Goal: Task Accomplishment & Management: Complete application form

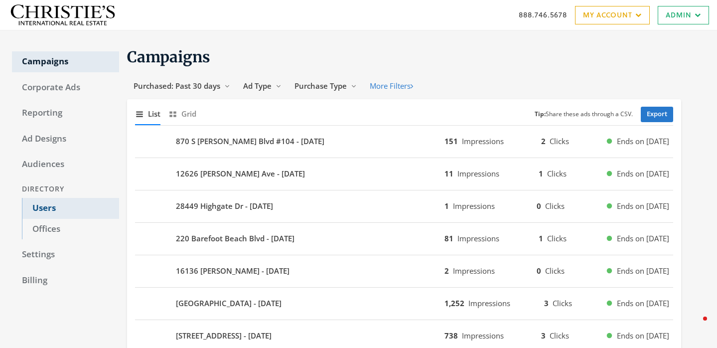
click at [53, 204] on link "Users" at bounding box center [70, 208] width 97 height 21
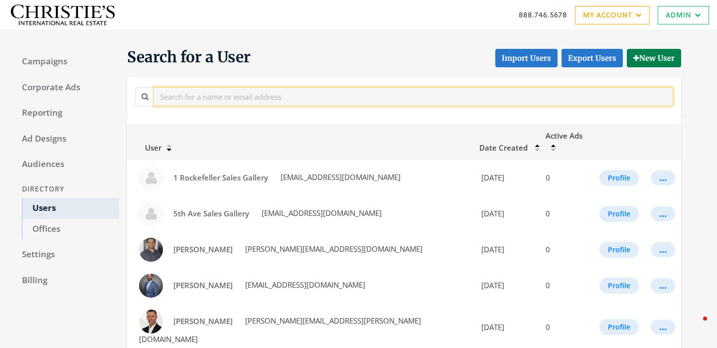
click at [248, 98] on input "text" at bounding box center [413, 96] width 519 height 18
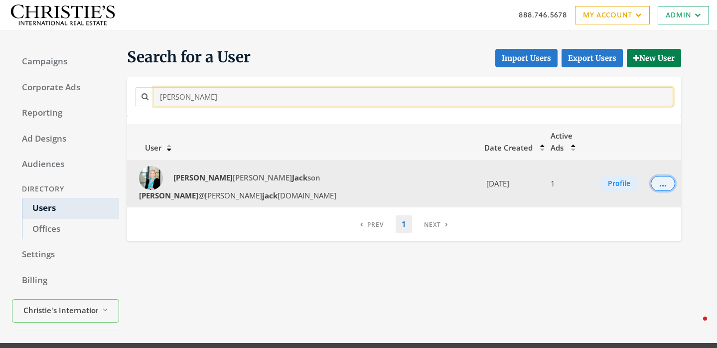
type input "Lori Jack"
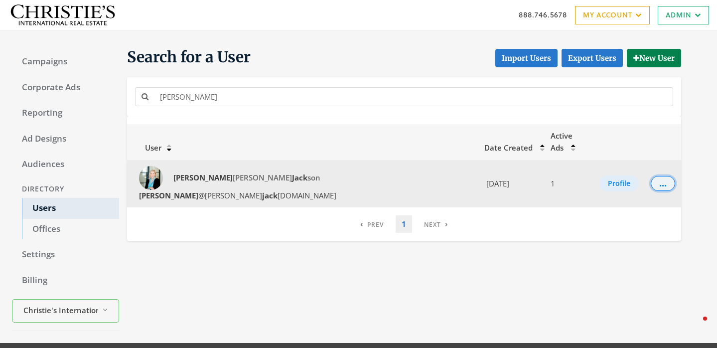
click at [659, 183] on div "..." at bounding box center [662, 183] width 7 height 1
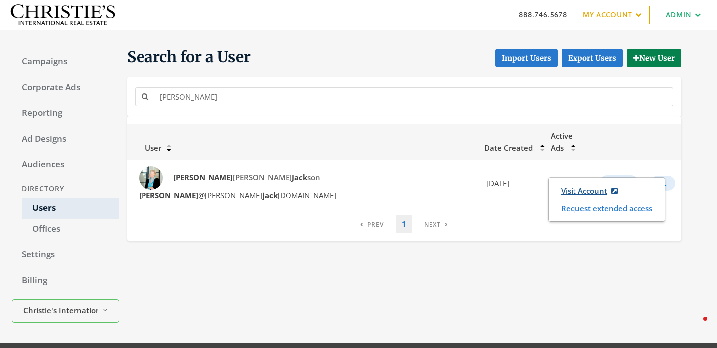
click at [566, 189] on link "Visit Account" at bounding box center [590, 191] width 70 height 18
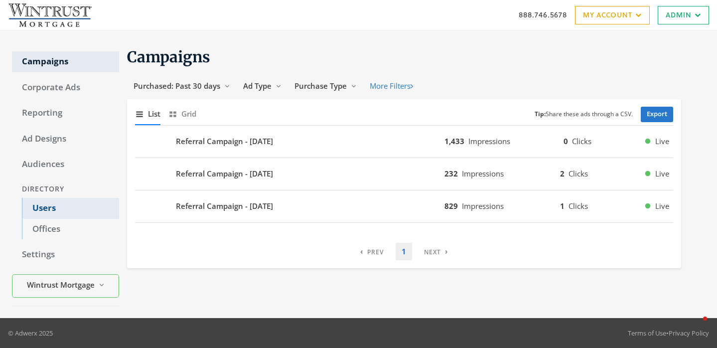
click at [78, 208] on link "Users" at bounding box center [70, 208] width 97 height 21
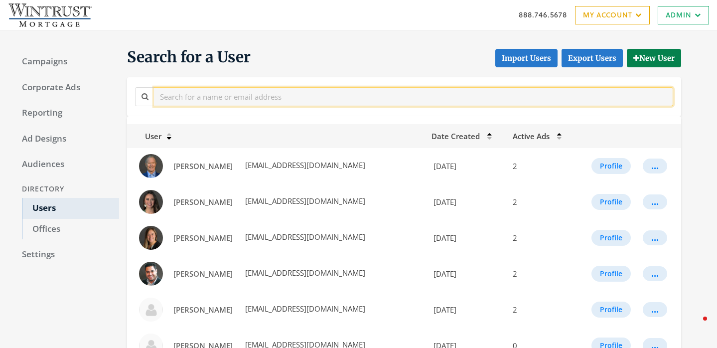
click at [191, 106] on div at bounding box center [404, 96] width 543 height 22
paste input "[EMAIL_ADDRESS][PERSON_NAME][DOMAIN_NAME]"
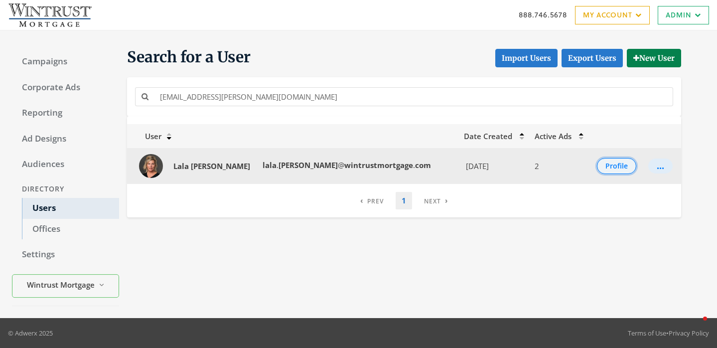
click at [605, 170] on button "Profile" at bounding box center [616, 166] width 39 height 16
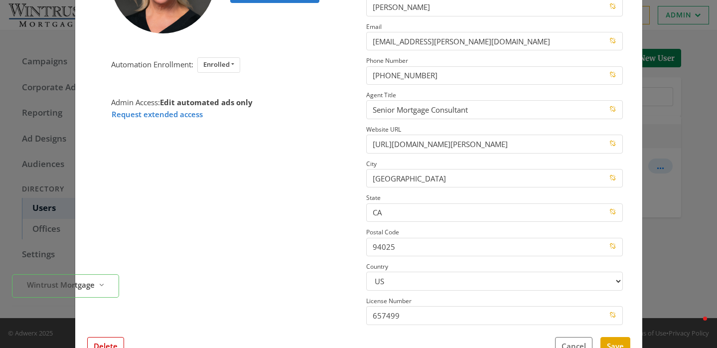
scroll to position [158, 0]
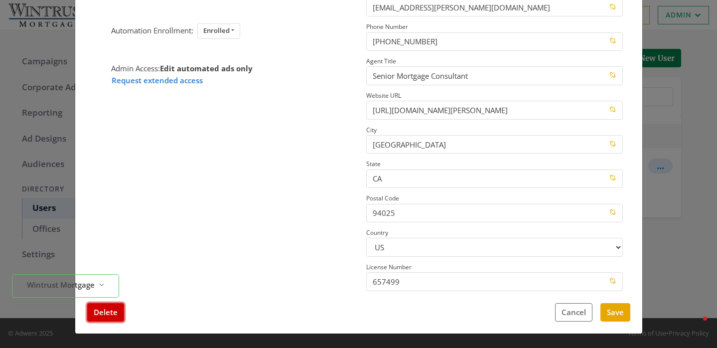
click at [113, 313] on button "Delete" at bounding box center [105, 312] width 37 height 18
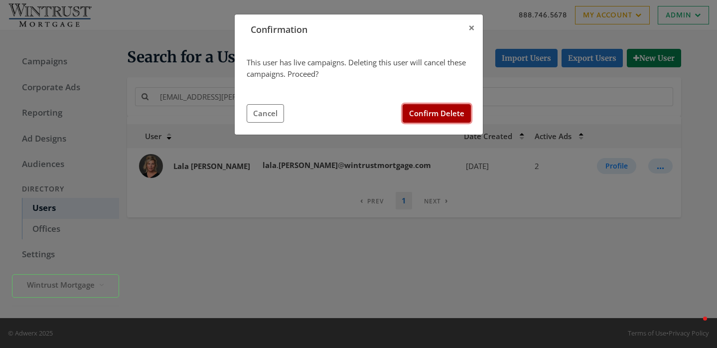
click at [450, 109] on button "Confirm Delete" at bounding box center [437, 113] width 68 height 18
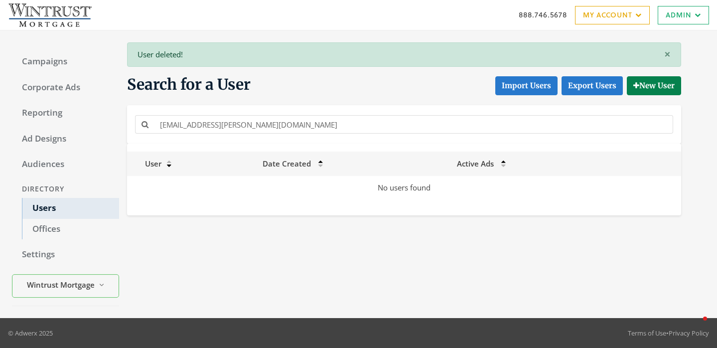
click at [193, 110] on div "[EMAIL_ADDRESS][PERSON_NAME][DOMAIN_NAME]" at bounding box center [404, 124] width 554 height 38
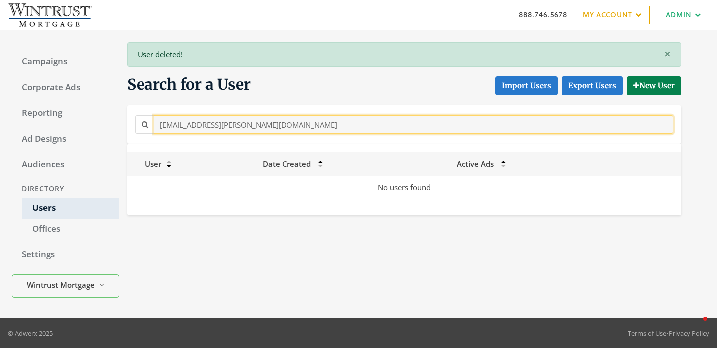
click at [193, 125] on input "[EMAIL_ADDRESS][PERSON_NAME][DOMAIN_NAME]" at bounding box center [413, 124] width 519 height 18
paste input "[EMAIL_ADDRESS][DOMAIN_NAME]"
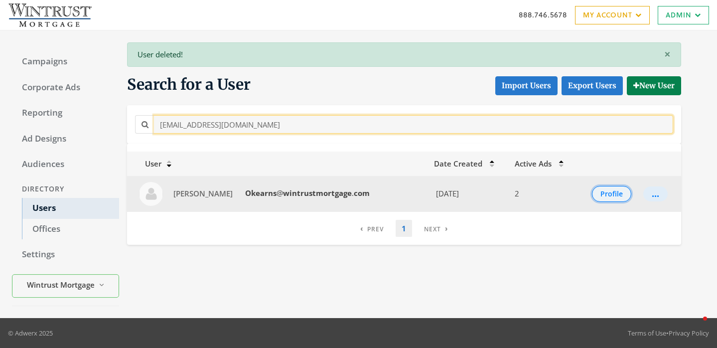
type input "[EMAIL_ADDRESS][DOMAIN_NAME]"
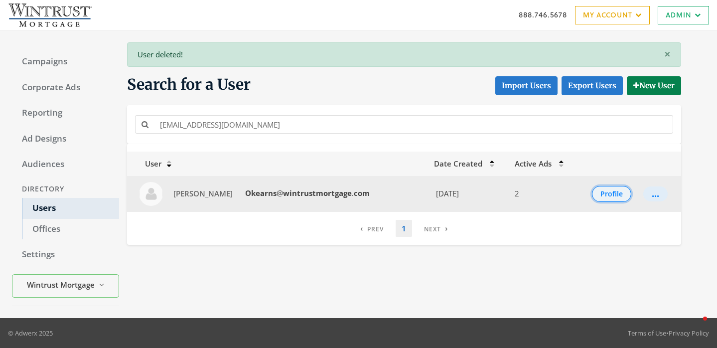
click at [606, 194] on button "Profile" at bounding box center [611, 194] width 39 height 16
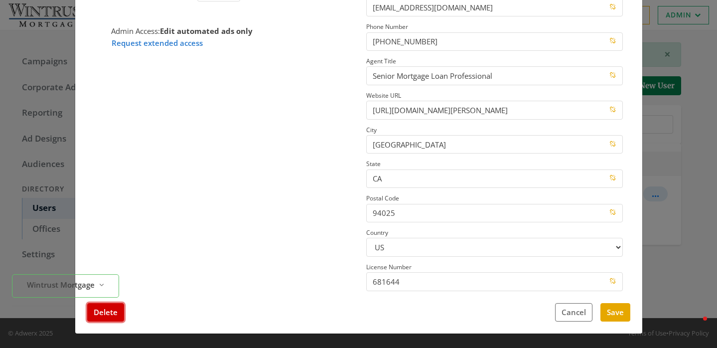
click at [104, 315] on button "Delete" at bounding box center [105, 312] width 37 height 18
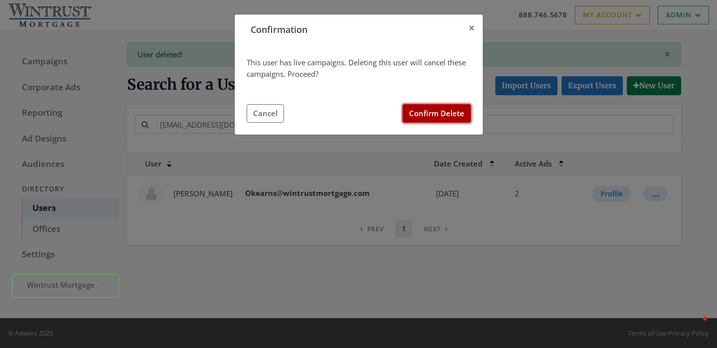
click at [440, 114] on button "Confirm Delete" at bounding box center [437, 113] width 68 height 18
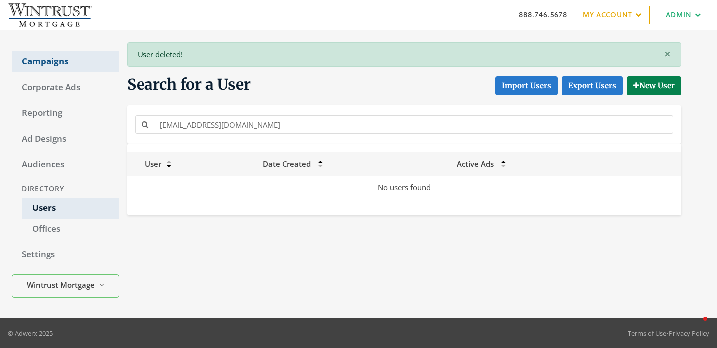
click at [58, 58] on link "Campaigns" at bounding box center [65, 61] width 107 height 21
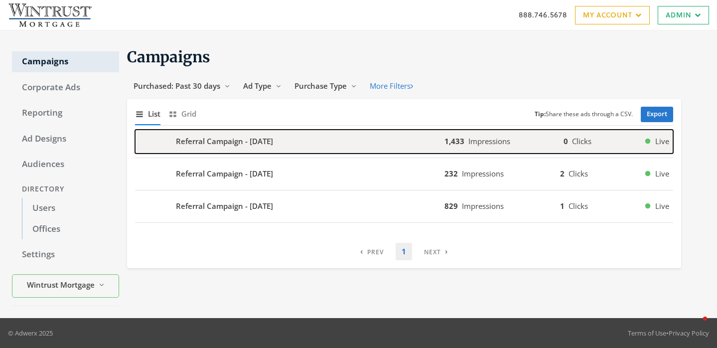
click at [242, 142] on b "Referral Campaign - [DATE]" at bounding box center [224, 141] width 97 height 11
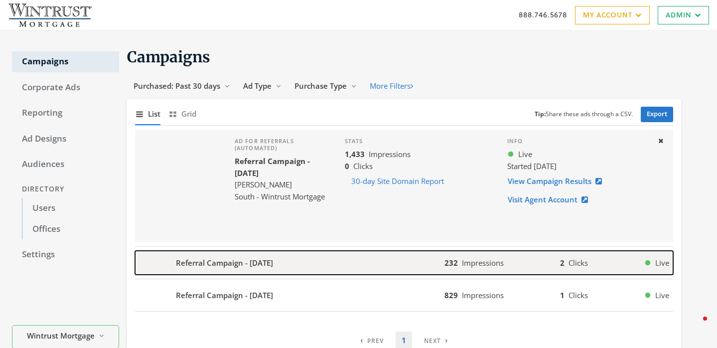
click at [312, 256] on div "Referral Campaign - [DATE]" at bounding box center [289, 263] width 309 height 24
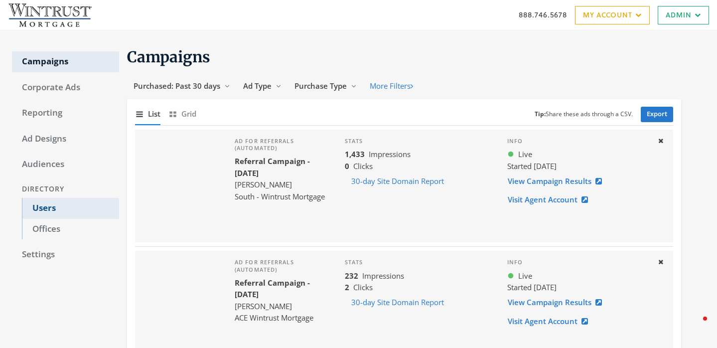
click at [41, 213] on link "Users" at bounding box center [70, 208] width 97 height 21
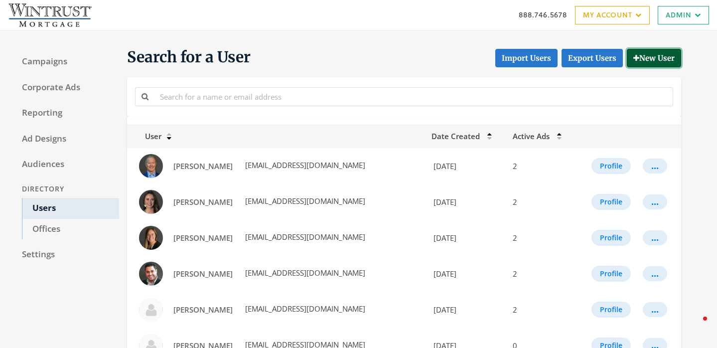
click at [664, 57] on button "New User" at bounding box center [654, 58] width 54 height 18
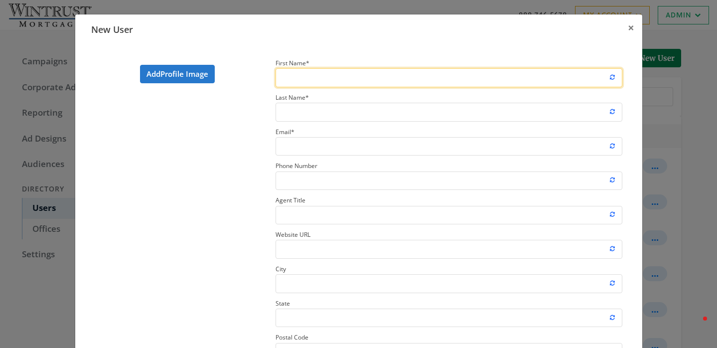
click at [291, 69] on input "First Name *" at bounding box center [449, 77] width 347 height 18
paste input "[PERSON_NAME]"
type input "[PERSON_NAME]"
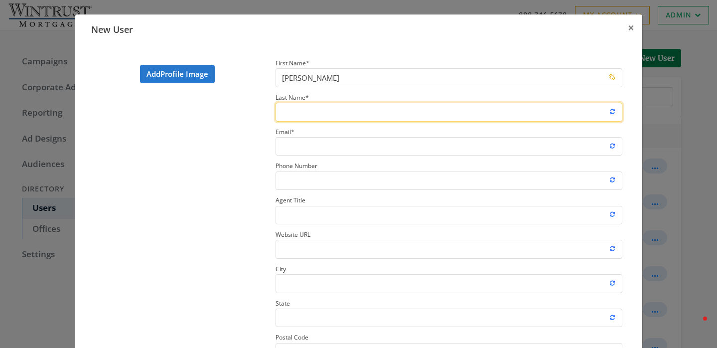
click at [329, 111] on input "Last Name *" at bounding box center [449, 112] width 347 height 18
paste input "[PERSON_NAME]"
type input "[PERSON_NAME]"
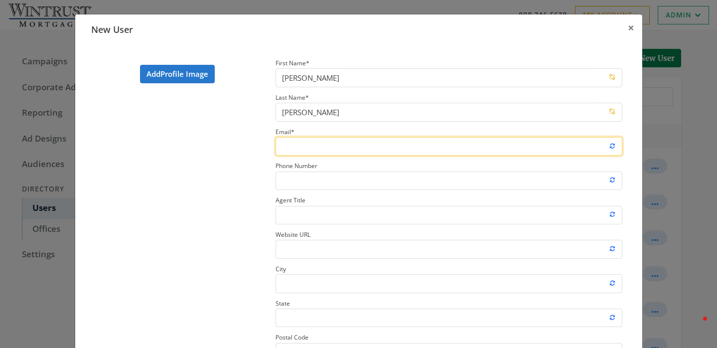
click at [344, 148] on input "Email *" at bounding box center [449, 146] width 347 height 18
paste input "[EMAIL_ADDRESS][DOMAIN_NAME]"
type input "[EMAIL_ADDRESS][DOMAIN_NAME]"
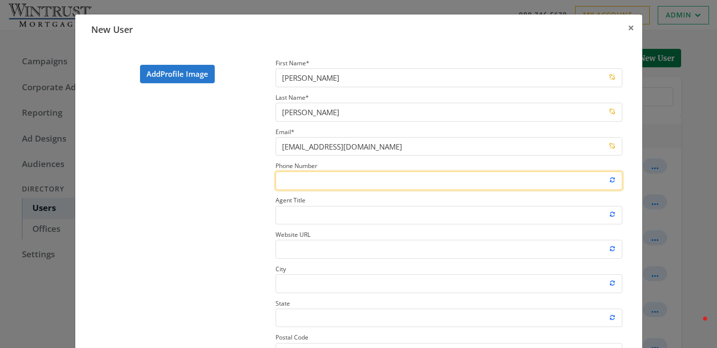
click at [316, 182] on input "Phone Number" at bounding box center [449, 180] width 347 height 18
paste input "[PHONE_NUMBER]"
type input "[PHONE_NUMBER]"
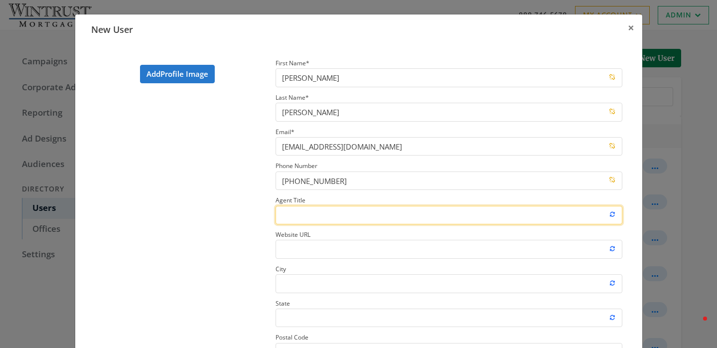
click at [321, 220] on input "Agent Title" at bounding box center [449, 215] width 347 height 18
paste input "Loan Originator"
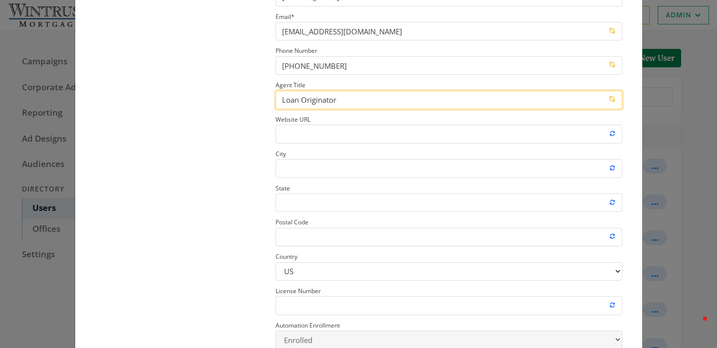
scroll to position [124, 0]
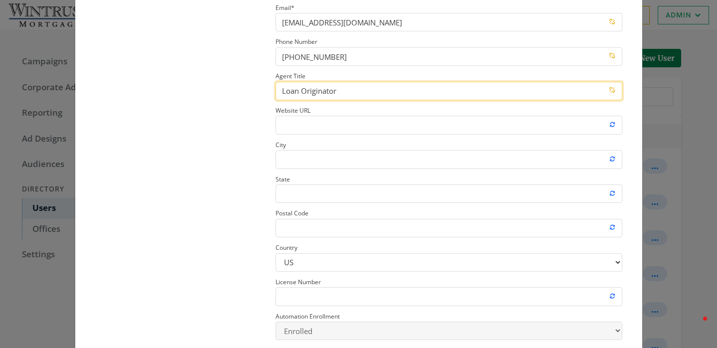
type input "Loan Originator"
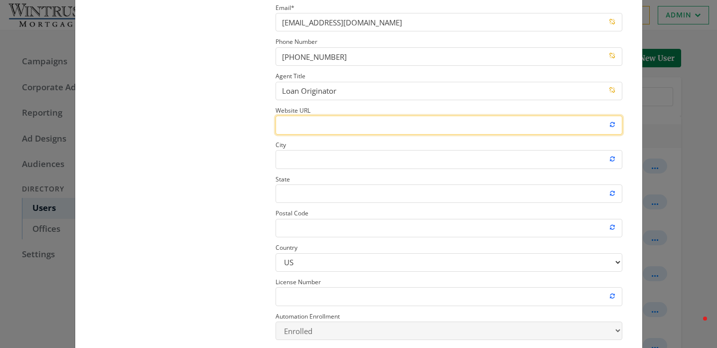
click at [323, 132] on input "Website URL" at bounding box center [449, 125] width 347 height 18
paste input "[URL][DOMAIN_NAME][PERSON_NAME]"
type input "[URL][DOMAIN_NAME][PERSON_NAME]"
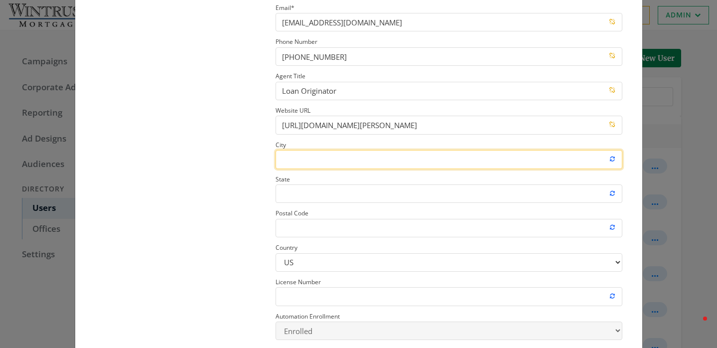
click at [319, 167] on input "City" at bounding box center [449, 159] width 347 height 18
paste input "[GEOGRAPHIC_DATA]"
type input "[GEOGRAPHIC_DATA]"
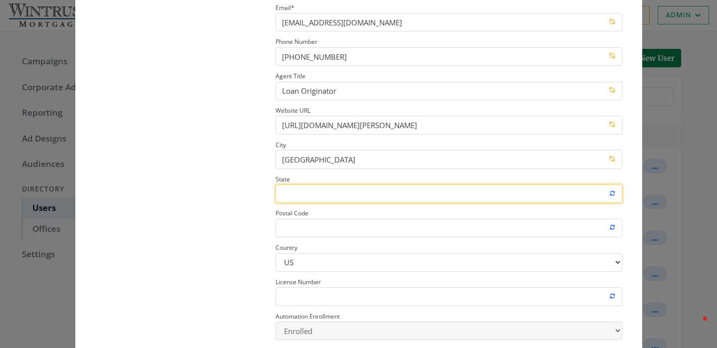
click at [376, 195] on input "State" at bounding box center [449, 193] width 347 height 18
paste input "IL"
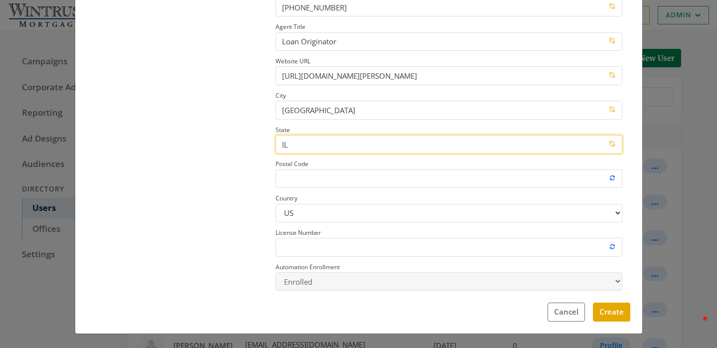
type input "IL"
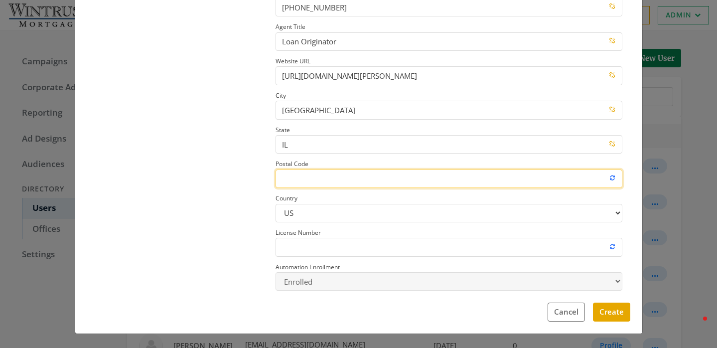
click at [338, 180] on input "Postal Code" at bounding box center [449, 178] width 347 height 18
paste input "60173"
type input "60173"
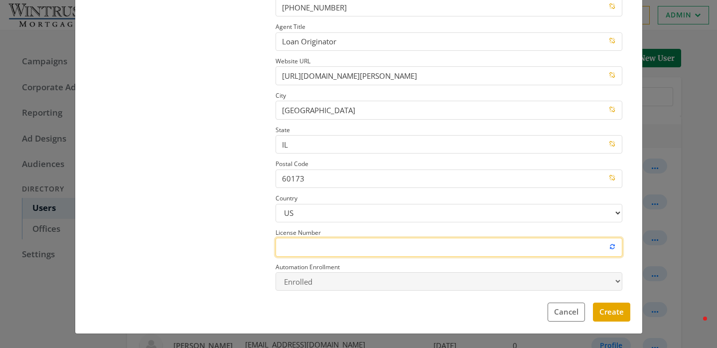
click at [312, 245] on input "License Number" at bounding box center [449, 247] width 347 height 18
paste input "1929475"
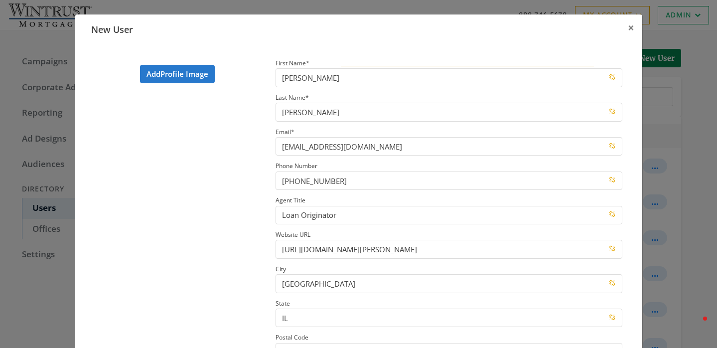
type input "1929475"
click at [183, 76] on label "Add Profile Image" at bounding box center [177, 74] width 75 height 18
click at [0, 0] on input "Add Profile Image" at bounding box center [0, 0] width 0 height 0
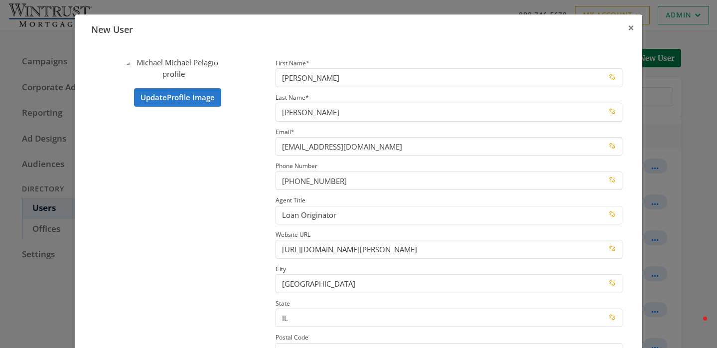
scroll to position [173, 0]
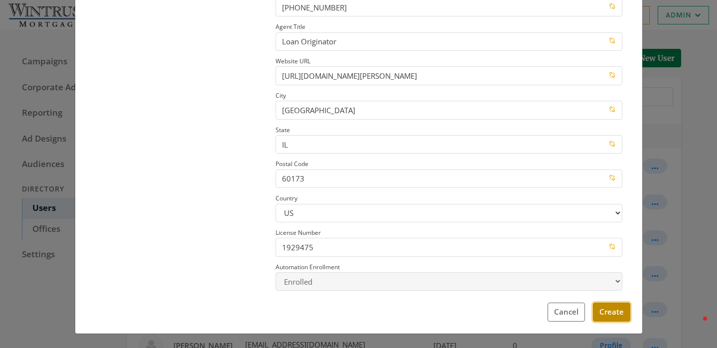
click at [603, 314] on button "Create" at bounding box center [611, 311] width 37 height 18
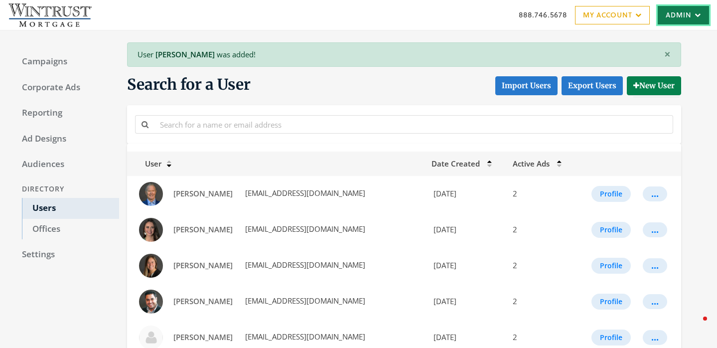
click at [683, 19] on link "Admin" at bounding box center [683, 15] width 51 height 18
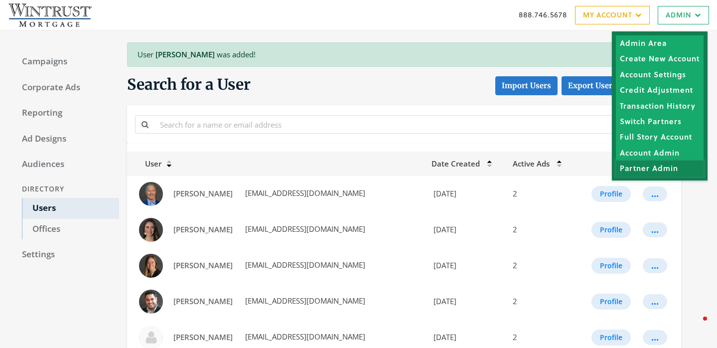
click at [648, 165] on link "Partner Admin" at bounding box center [660, 167] width 88 height 15
